Goal: Find specific page/section: Find specific page/section

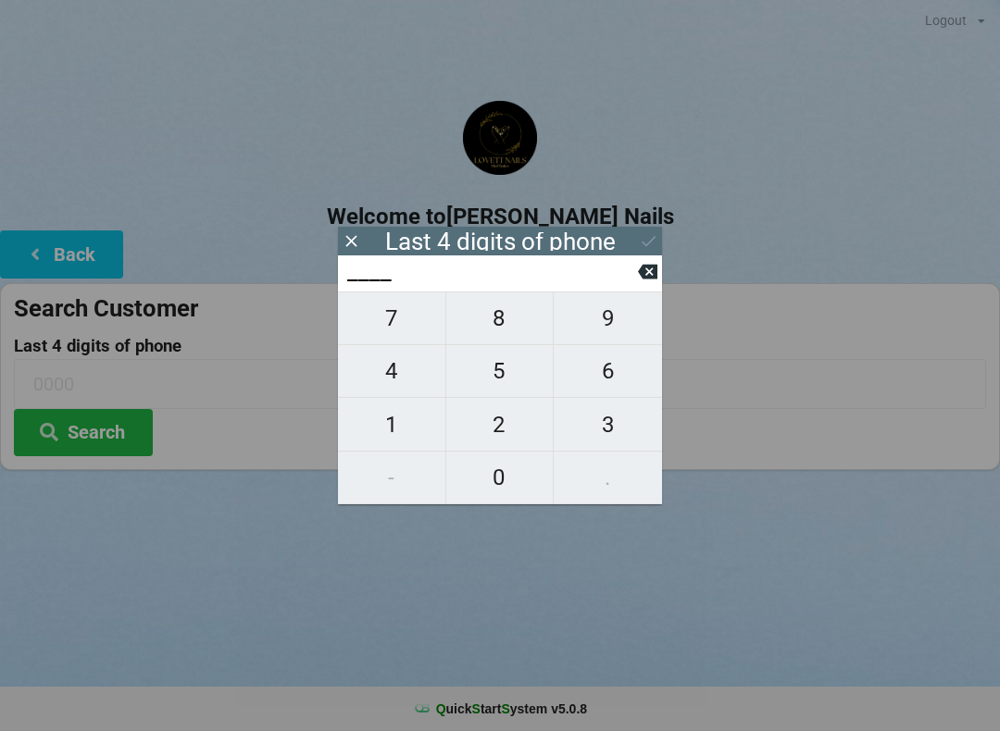
click at [625, 375] on span "6" at bounding box center [607, 371] width 108 height 39
type input "6___"
click at [507, 379] on span "5" at bounding box center [499, 371] width 107 height 39
type input "65__"
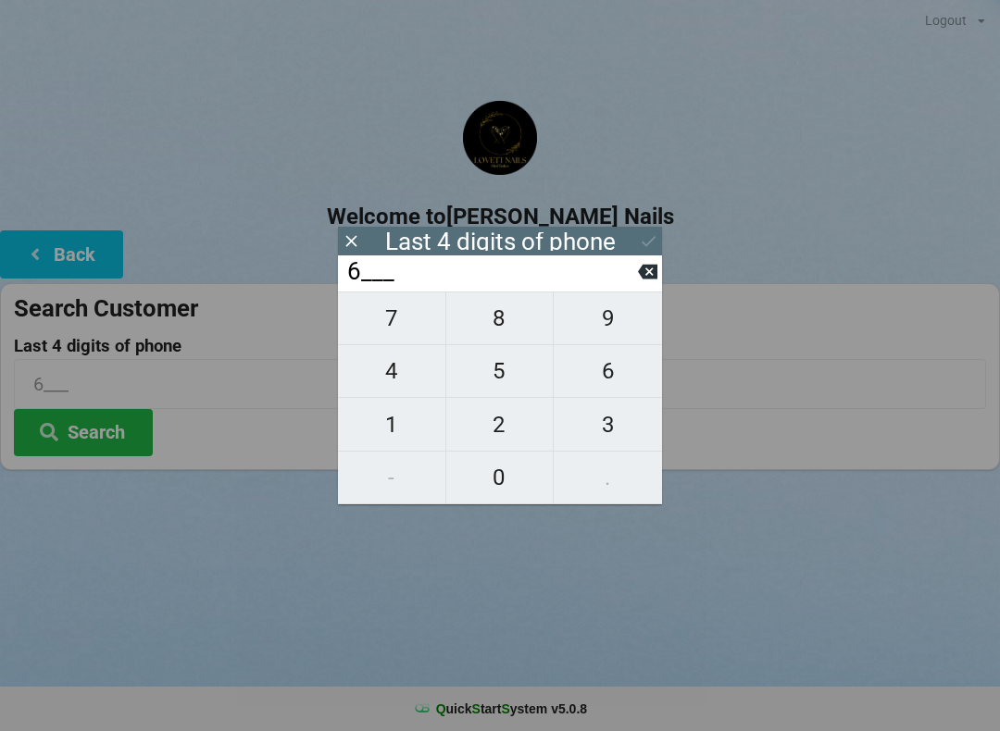
type input "65__"
click at [496, 502] on button "0" at bounding box center [500, 478] width 108 height 53
type input "650_"
click at [500, 496] on span "0" at bounding box center [499, 477] width 107 height 39
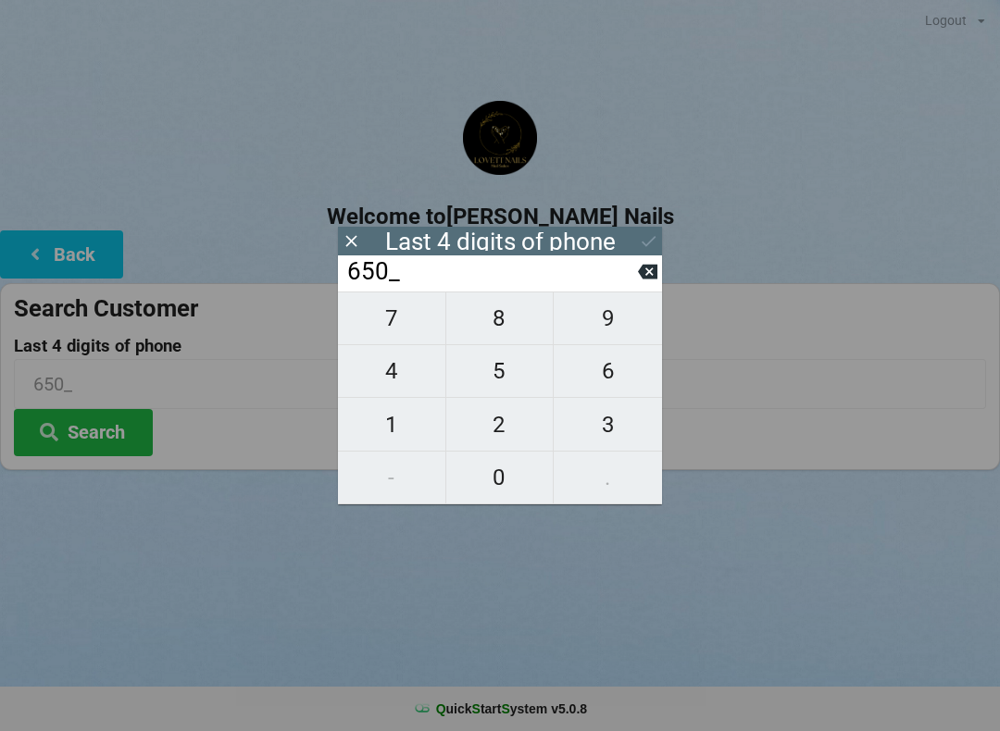
type input "6500"
click at [649, 230] on button at bounding box center [648, 241] width 19 height 25
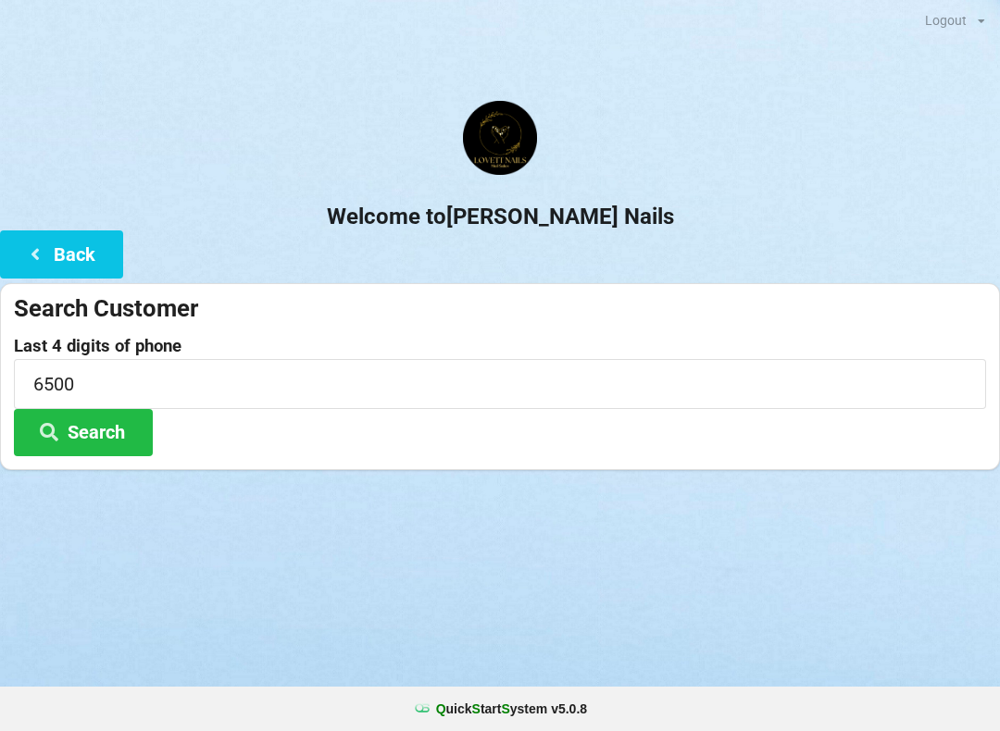
click at [95, 441] on button "Search" at bounding box center [83, 432] width 139 height 47
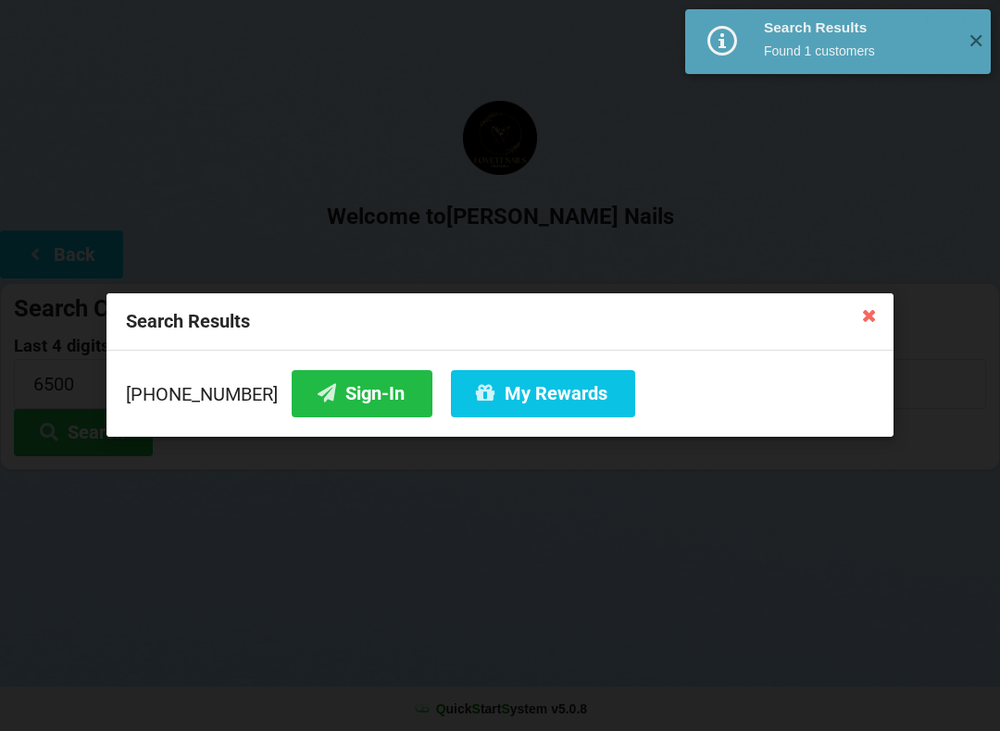
click at [352, 395] on button "Sign-In" at bounding box center [362, 393] width 141 height 47
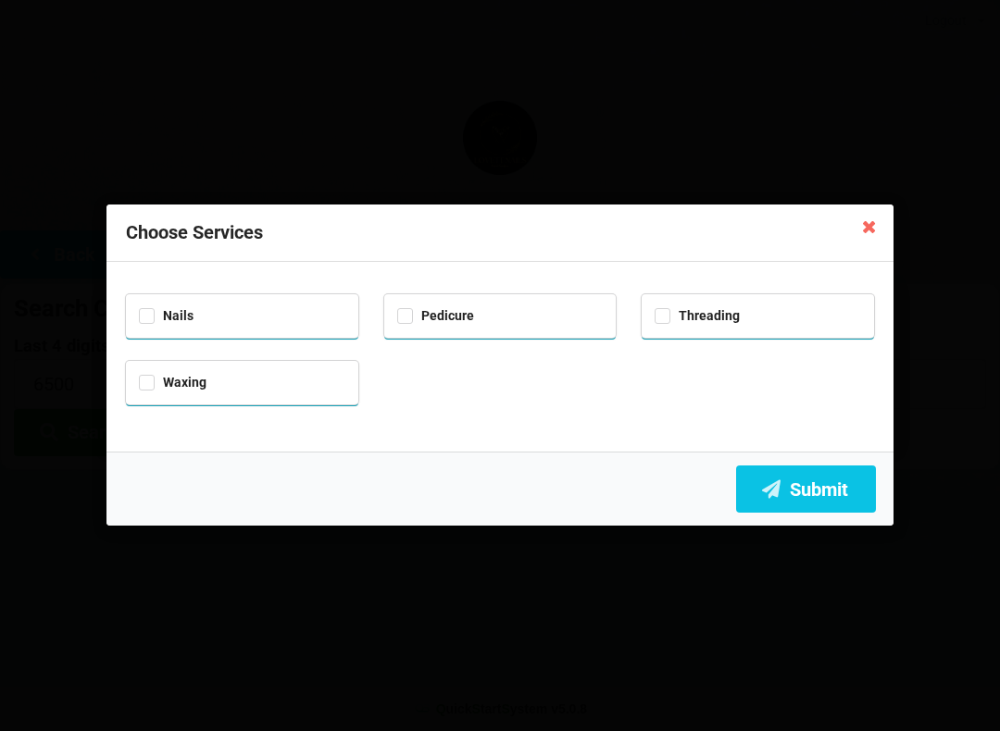
click at [285, 320] on div "Nails" at bounding box center [242, 314] width 206 height 21
checkbox input "true"
click at [844, 481] on button "Submit" at bounding box center [806, 489] width 140 height 47
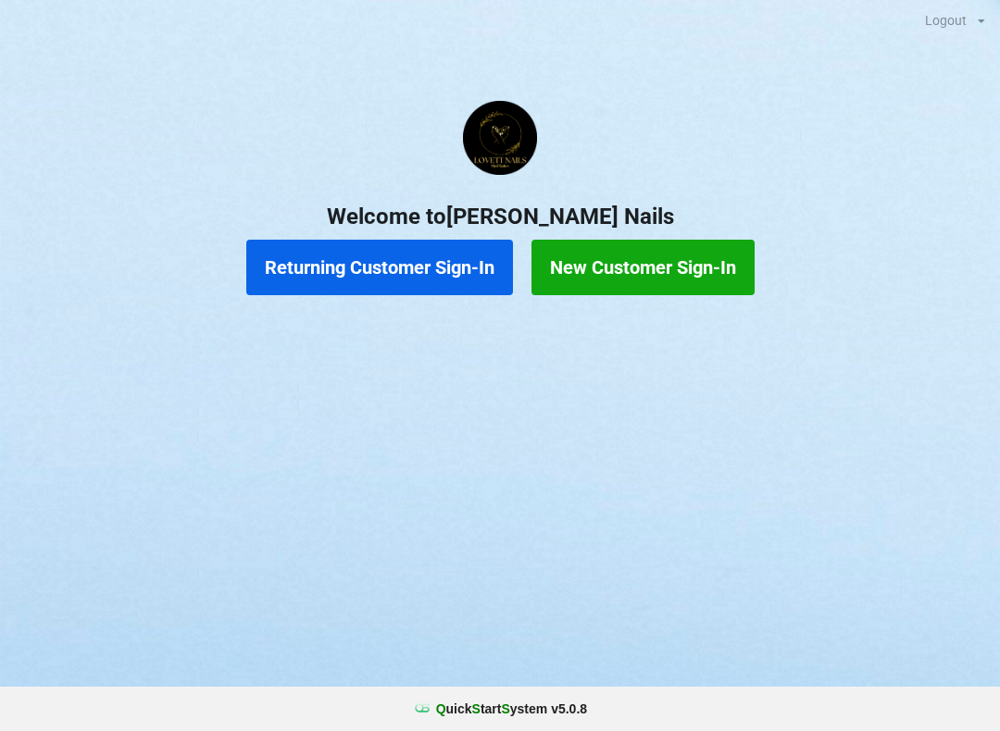
click at [397, 251] on button "Returning Customer Sign-In" at bounding box center [379, 268] width 267 height 56
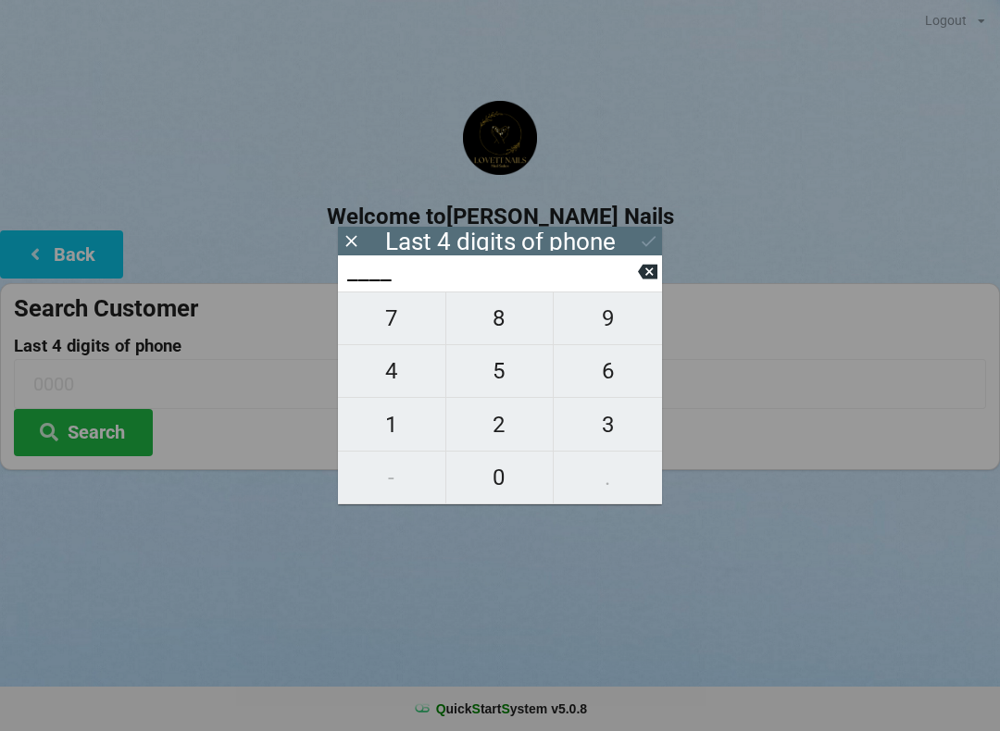
click at [414, 431] on span "1" at bounding box center [391, 424] width 107 height 39
type input "1___"
click at [499, 440] on span "2" at bounding box center [499, 424] width 107 height 39
type input "12__"
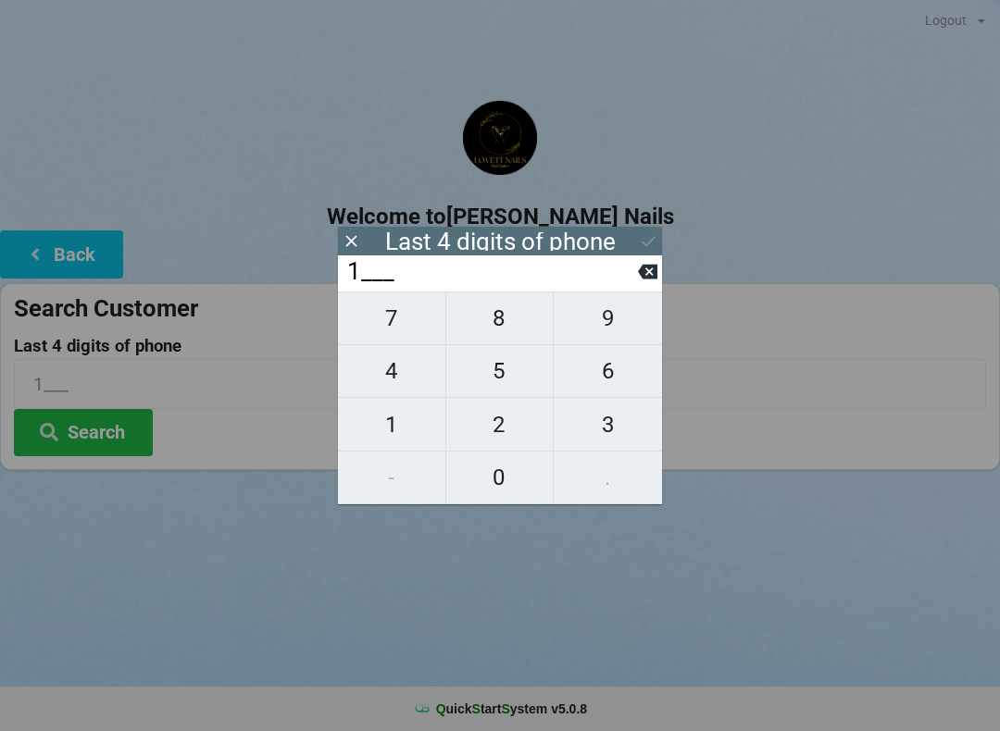
type input "12__"
click at [605, 427] on span "3" at bounding box center [607, 424] width 108 height 39
type input "123_"
click at [400, 477] on div "7 8 9 4 5 6 1 2 3 - 0 ." at bounding box center [500, 398] width 324 height 213
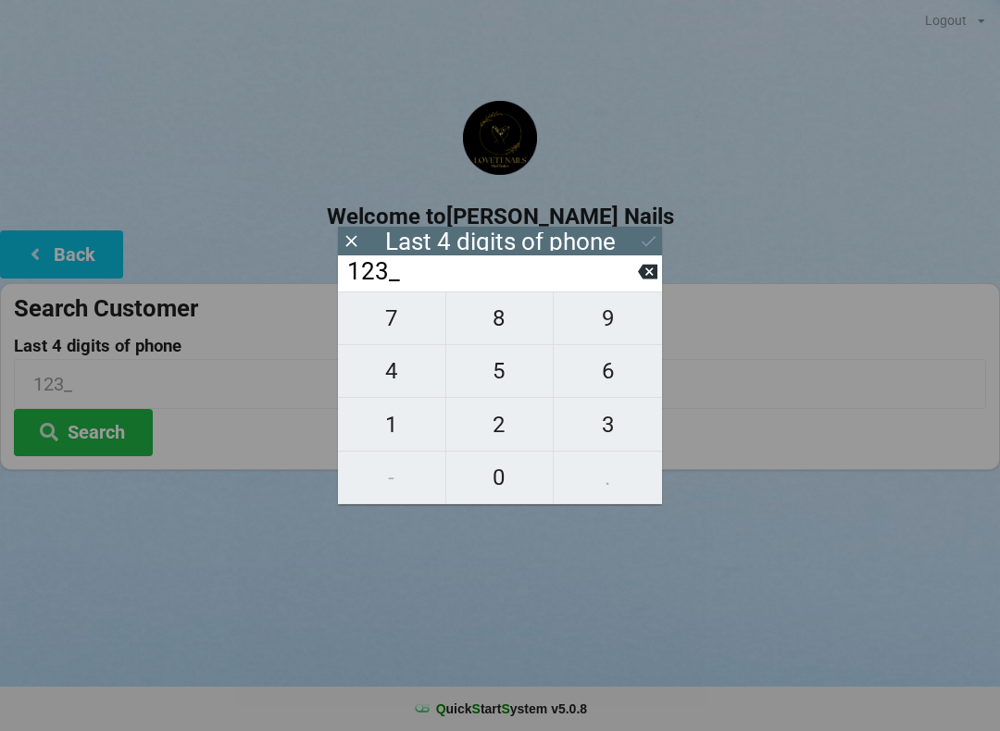
click at [412, 414] on span "1" at bounding box center [391, 424] width 107 height 39
type input "1231"
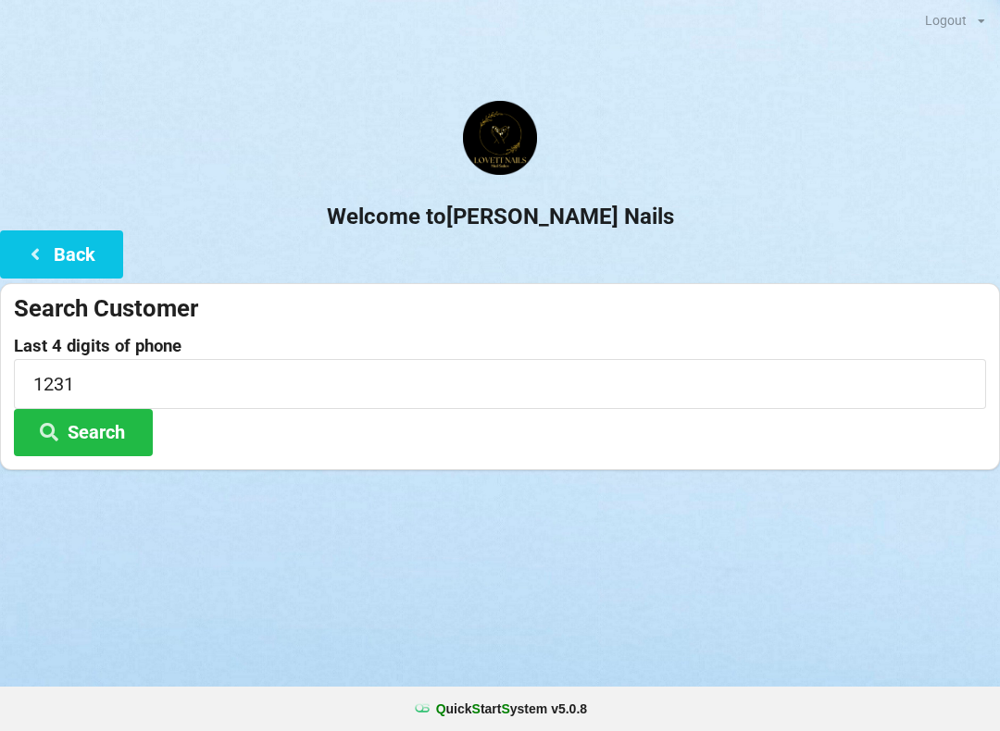
click at [96, 429] on button "Search" at bounding box center [83, 432] width 139 height 47
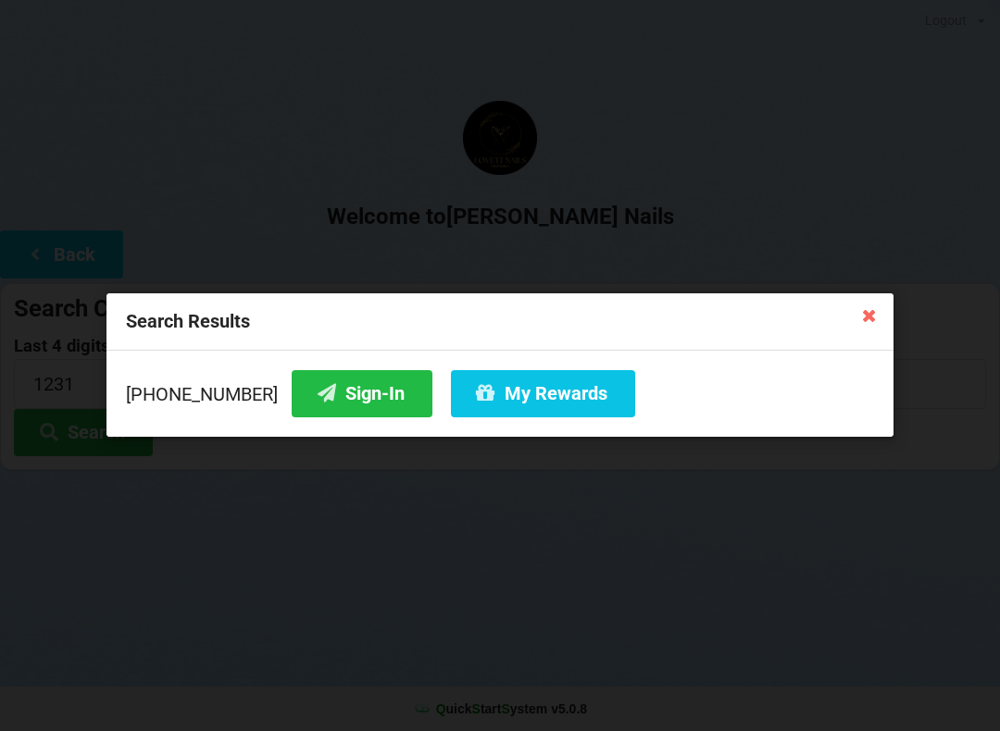
click at [343, 407] on button "Sign-In" at bounding box center [362, 393] width 141 height 47
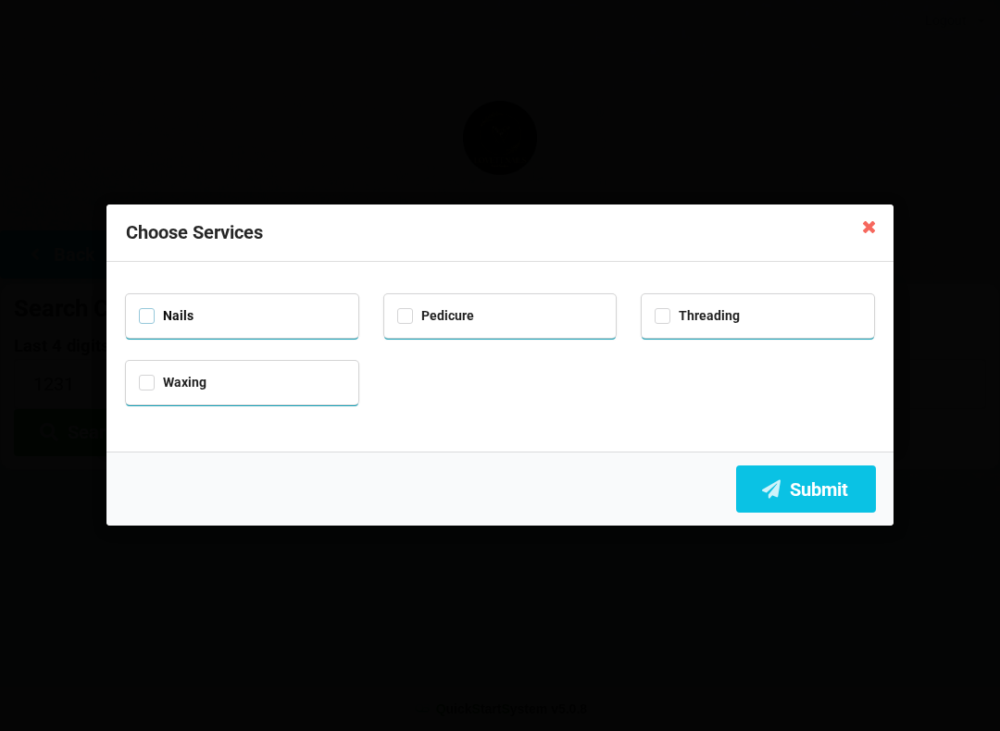
click at [140, 316] on label "Nails" at bounding box center [166, 316] width 55 height 16
checkbox input "true"
click at [780, 482] on icon at bounding box center [771, 488] width 22 height 16
